Goal: Transaction & Acquisition: Purchase product/service

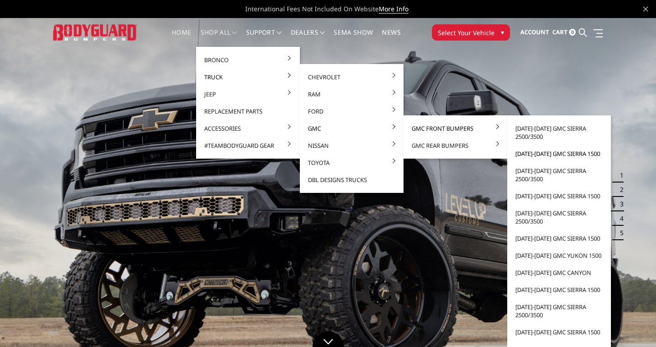
click at [550, 153] on link "[DATE]-[DATE] GMC Sierra 1500" at bounding box center [559, 153] width 96 height 17
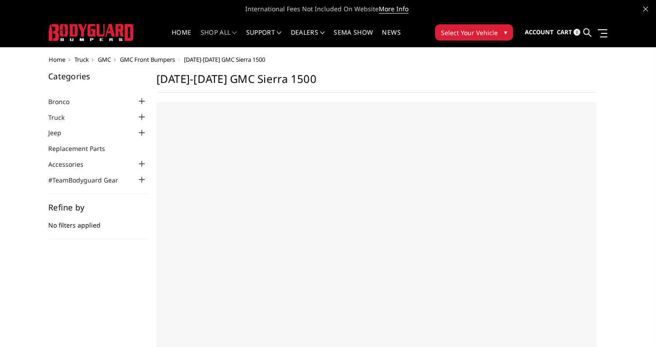
select select "US"
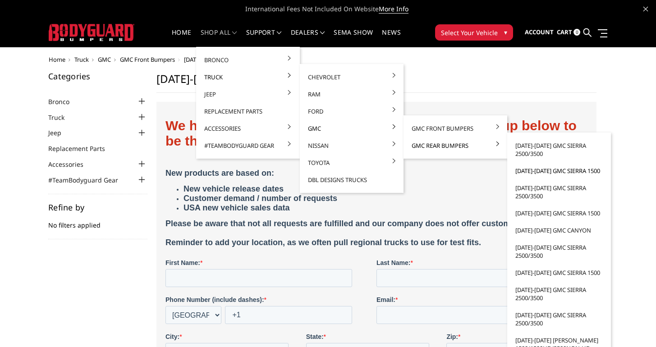
click at [547, 170] on link "[DATE]-[DATE] GMC Sierra 1500" at bounding box center [559, 170] width 96 height 17
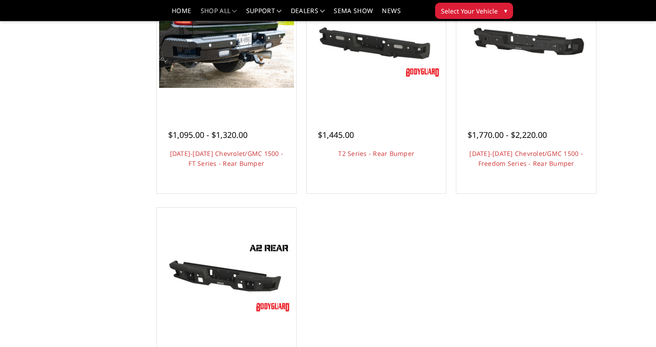
scroll to position [354, 0]
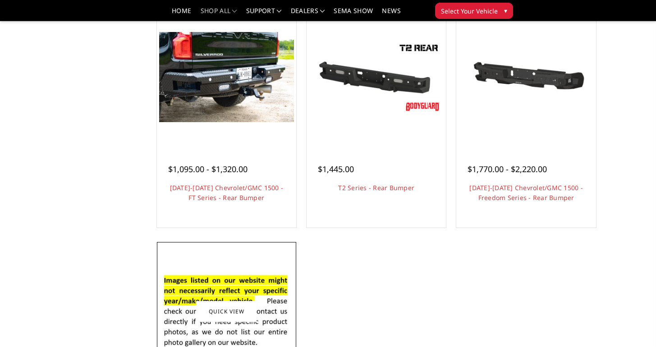
click at [215, 300] on img at bounding box center [226, 312] width 135 height 92
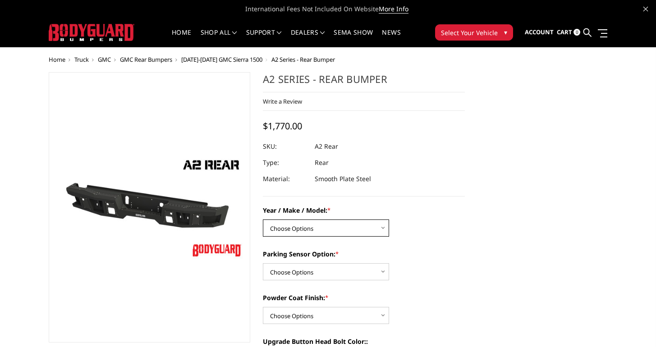
select select "1605"
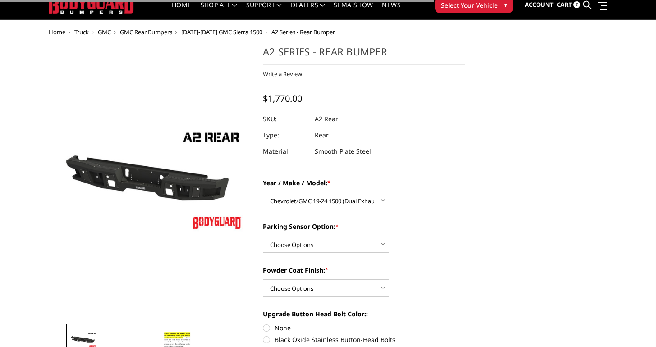
scroll to position [79, 0]
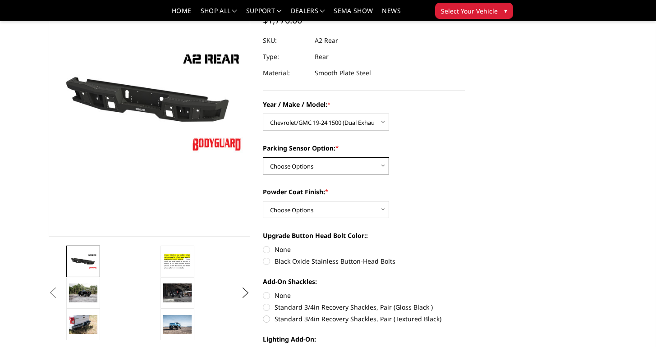
select select "564"
select select "551"
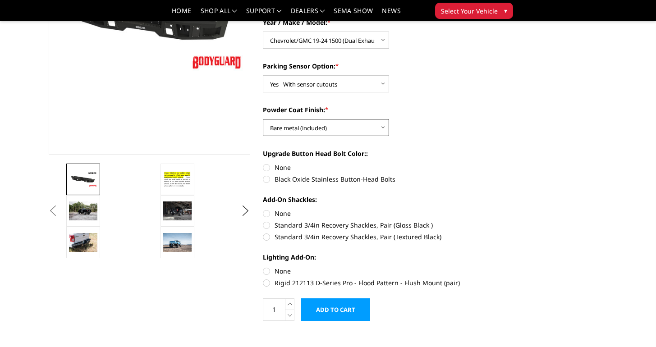
scroll to position [202, 0]
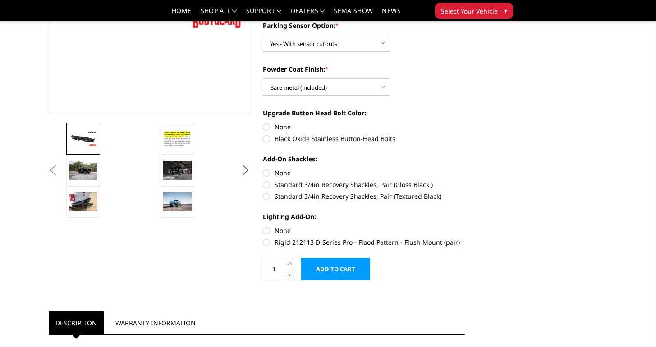
click at [248, 170] on button "Next" at bounding box center [246, 171] width 14 height 14
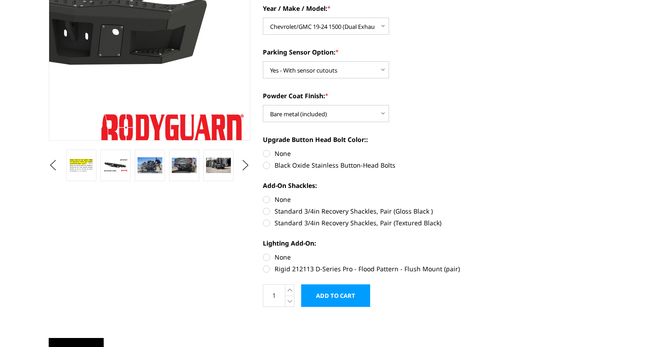
scroll to position [0, 0]
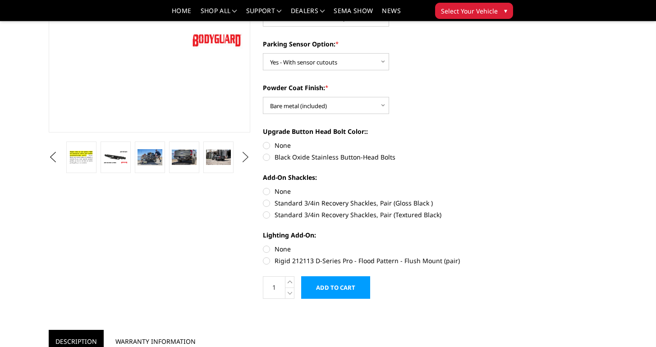
click at [242, 161] on button "Next" at bounding box center [246, 158] width 14 height 14
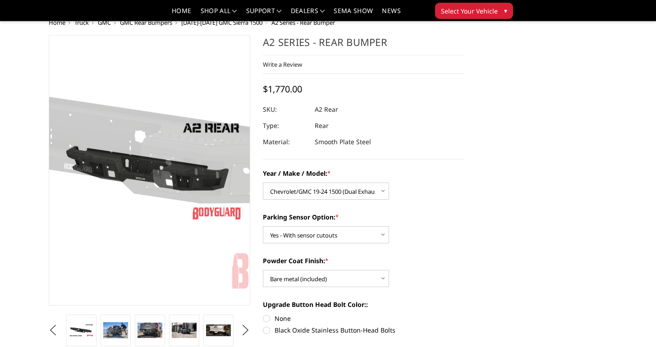
scroll to position [48, 0]
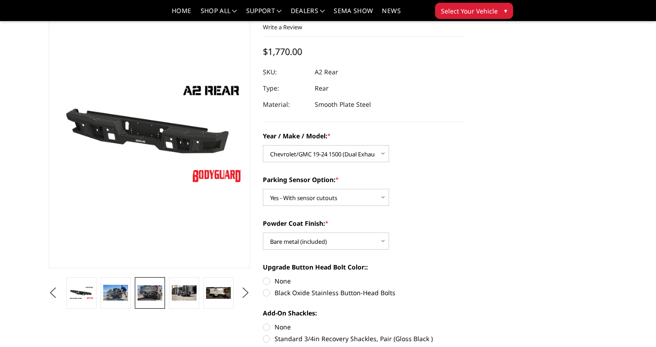
click at [141, 284] on link at bounding box center [150, 293] width 30 height 32
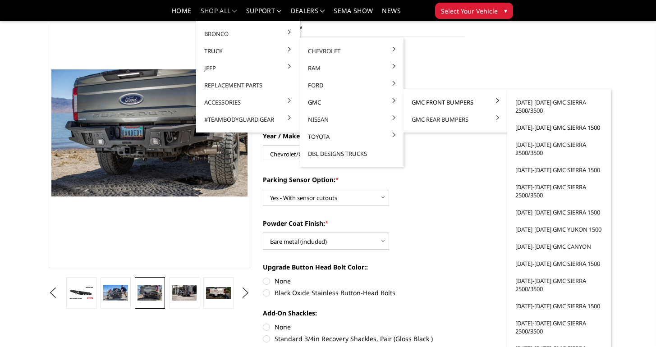
click at [544, 128] on link "[DATE]-[DATE] GMC Sierra 1500" at bounding box center [559, 127] width 96 height 17
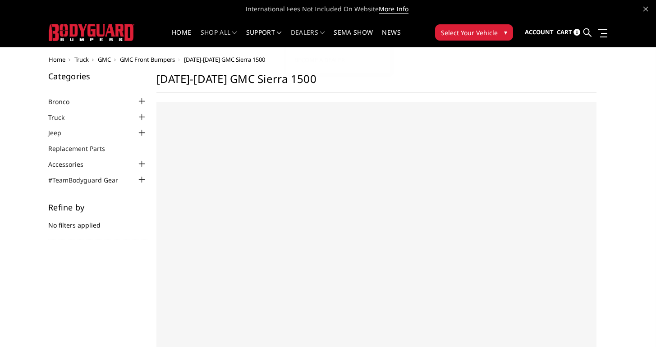
select select "US"
